Goal: Navigation & Orientation: Find specific page/section

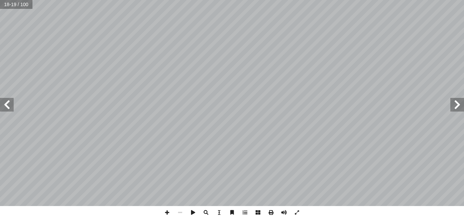
click at [11, 108] on span at bounding box center [7, 105] width 14 height 14
click at [11, 109] on span at bounding box center [7, 105] width 14 height 14
click at [12, 107] on span at bounding box center [7, 105] width 14 height 14
click at [456, 107] on span at bounding box center [457, 105] width 14 height 14
